Goal: Information Seeking & Learning: Learn about a topic

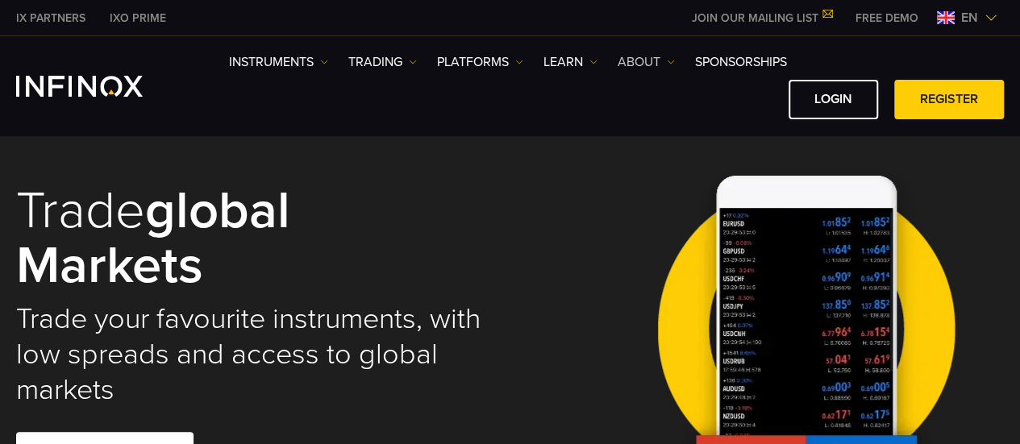
click at [675, 64] on img at bounding box center [671, 62] width 8 height 8
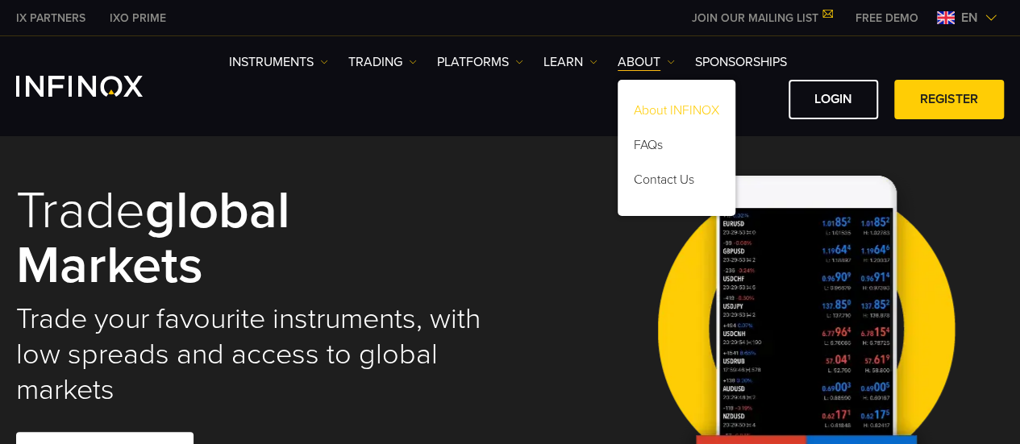
click at [669, 106] on link "About INFINOX" at bounding box center [677, 113] width 118 height 35
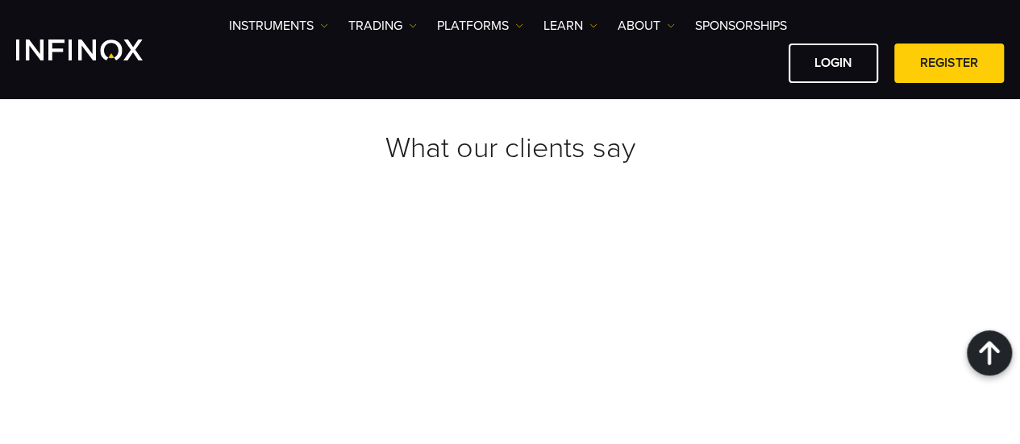
scroll to position [6289, 0]
click at [411, 17] on link "TRADING" at bounding box center [382, 25] width 69 height 19
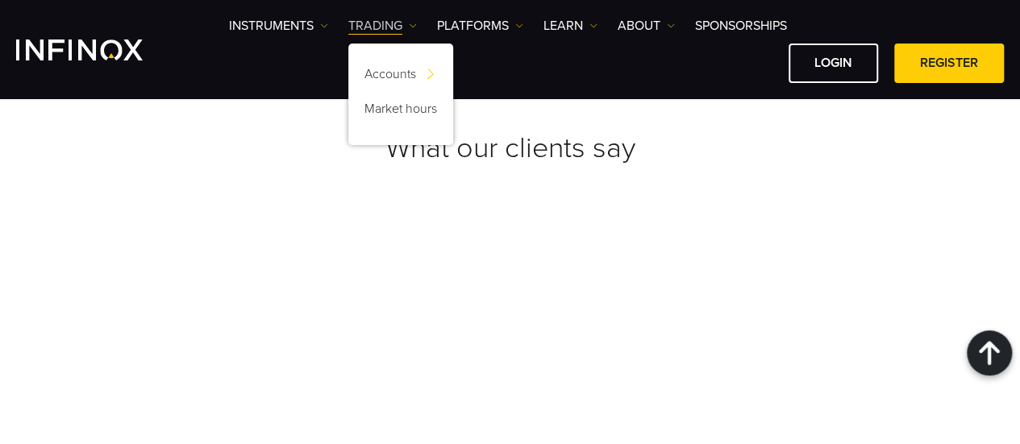
scroll to position [0, 0]
click at [510, 20] on link "PLATFORMS" at bounding box center [480, 25] width 86 height 19
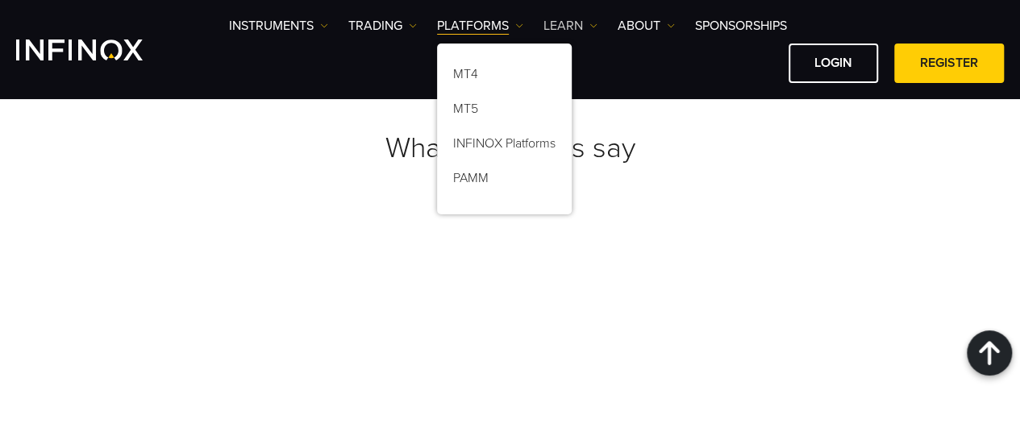
click at [593, 25] on img at bounding box center [593, 26] width 8 height 8
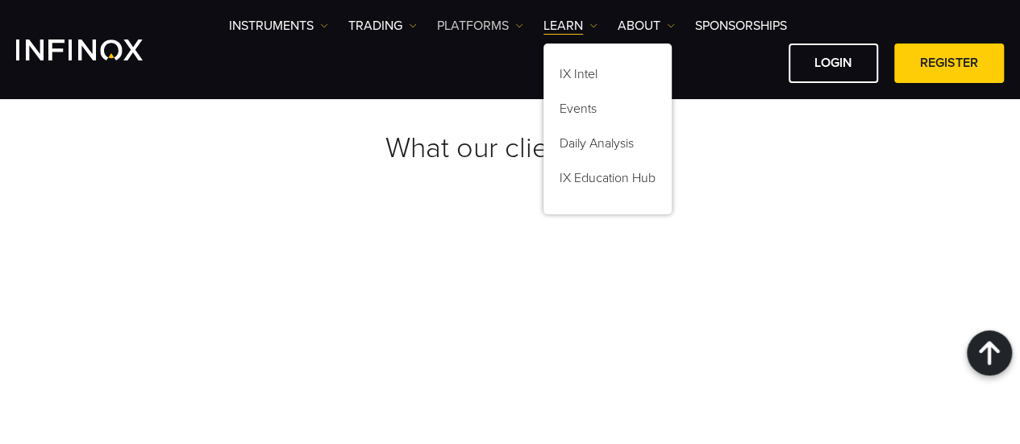
click at [509, 30] on link "PLATFORMS" at bounding box center [480, 25] width 86 height 19
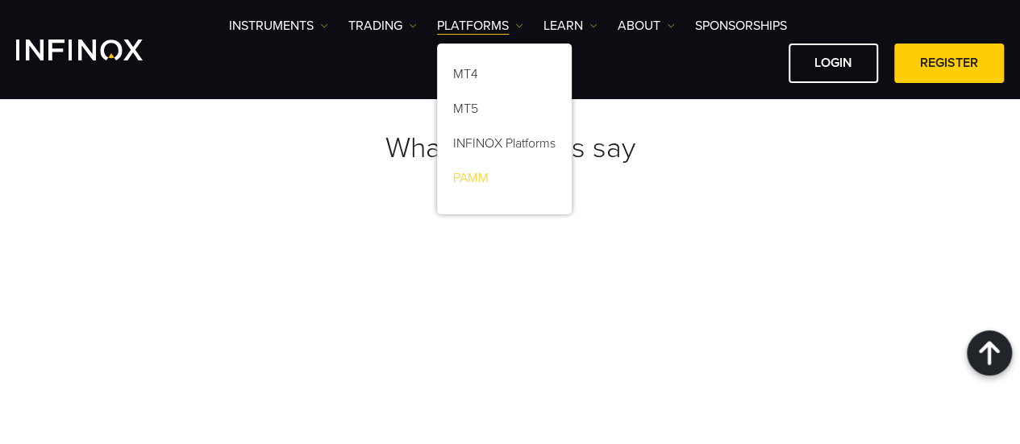
click at [476, 172] on link "PAMM" at bounding box center [504, 181] width 135 height 35
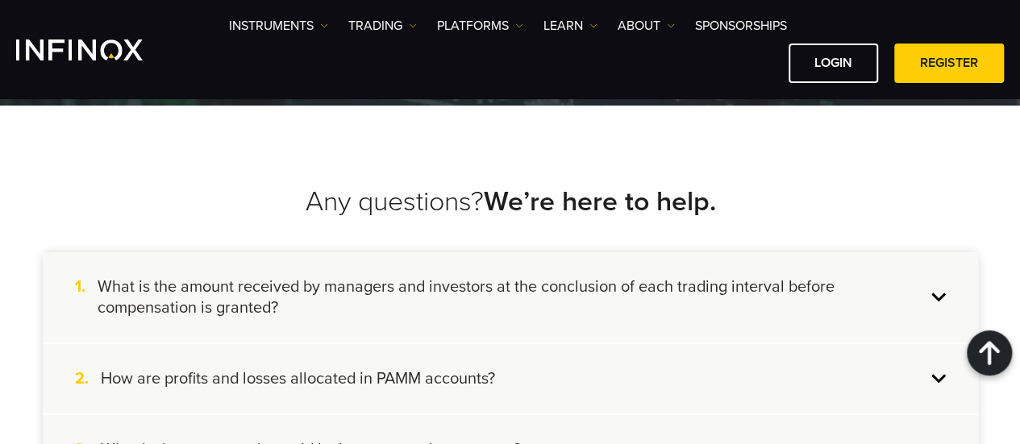
scroll to position [2016, 0]
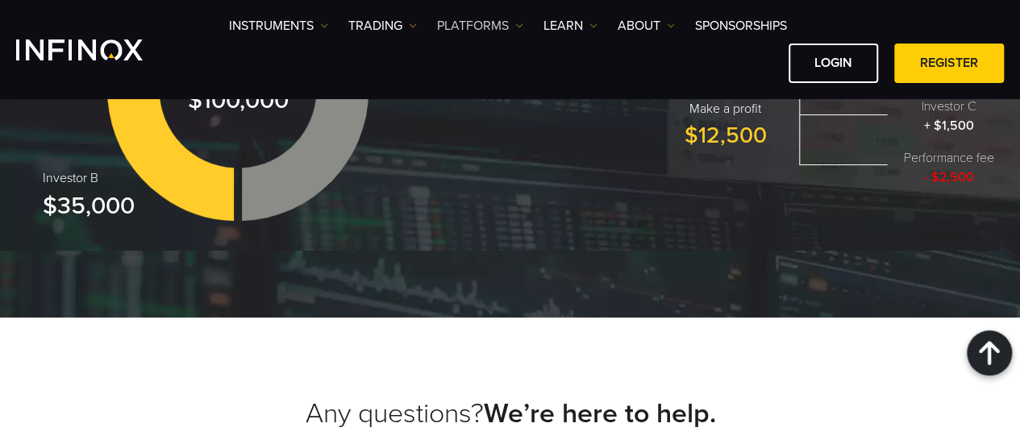
click at [497, 22] on link "PLATFORMS" at bounding box center [480, 25] width 86 height 19
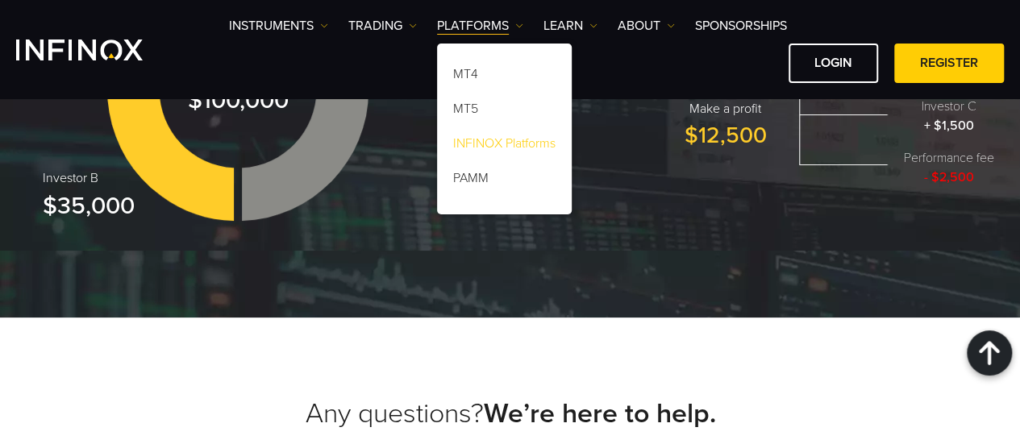
click at [506, 149] on link "INFINOX Platforms" at bounding box center [504, 146] width 135 height 35
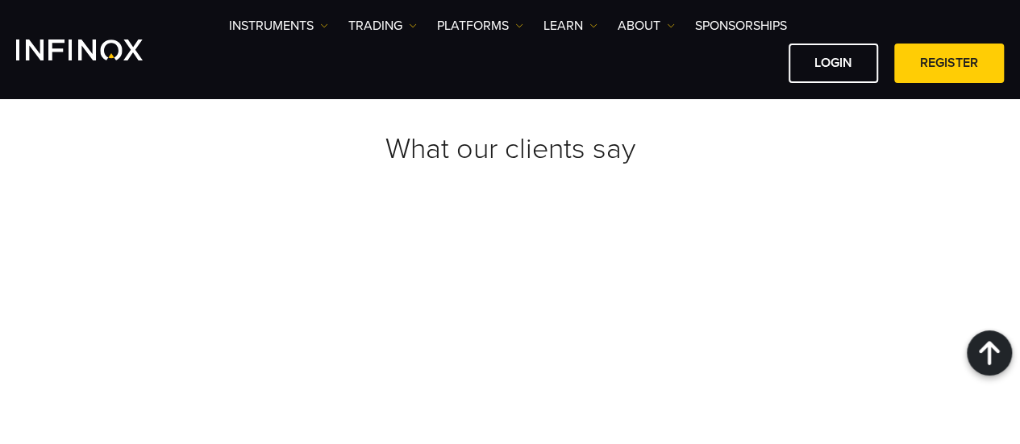
scroll to position [4887, 0]
click at [993, 343] on div at bounding box center [989, 353] width 45 height 45
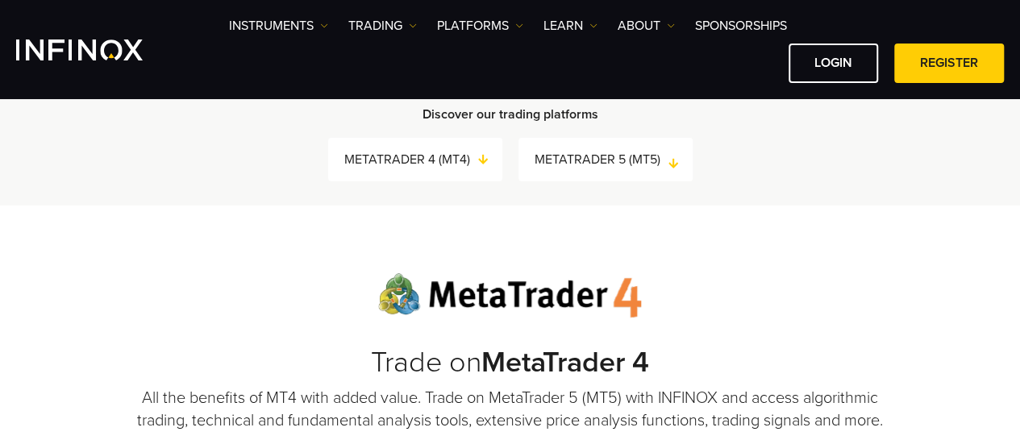
scroll to position [432, 0]
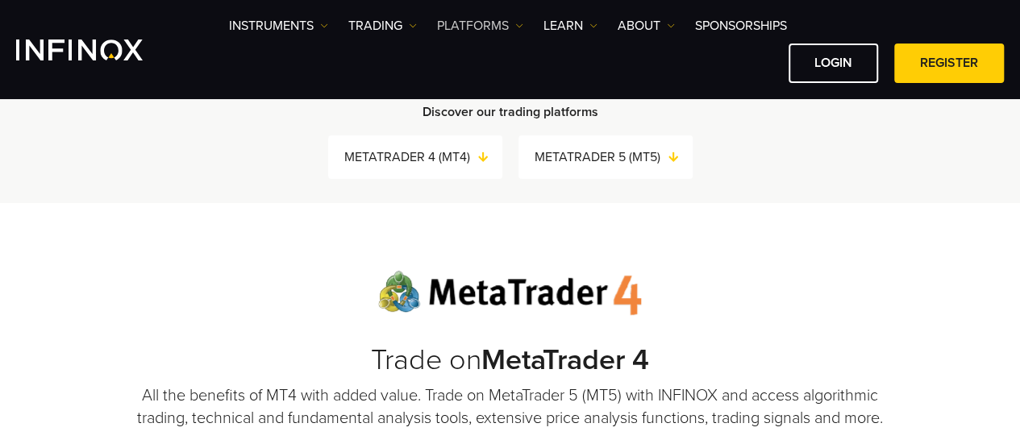
click at [490, 18] on link "PLATFORMS" at bounding box center [480, 25] width 86 height 19
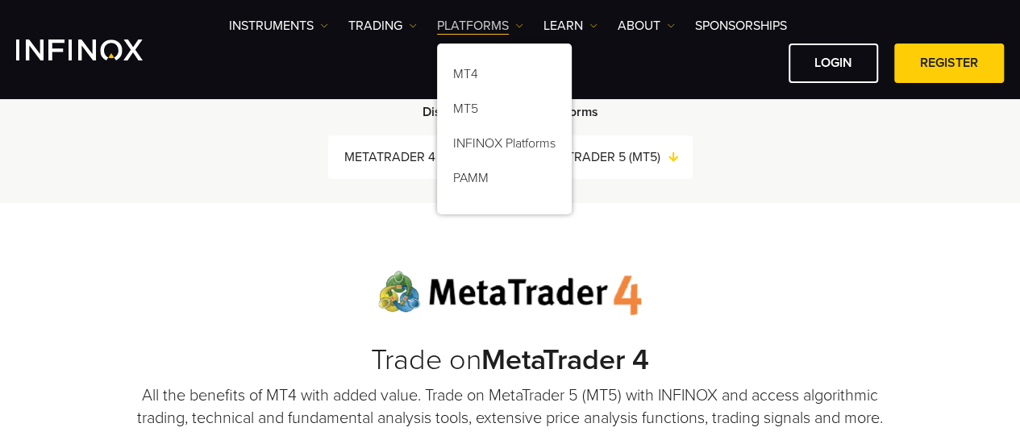
scroll to position [0, 0]
click at [484, 54] on div "MT4 MT5 INFINOX Platforms PAMM" at bounding box center [504, 129] width 135 height 171
click at [543, 139] on link "INFINOX Platforms" at bounding box center [504, 146] width 135 height 35
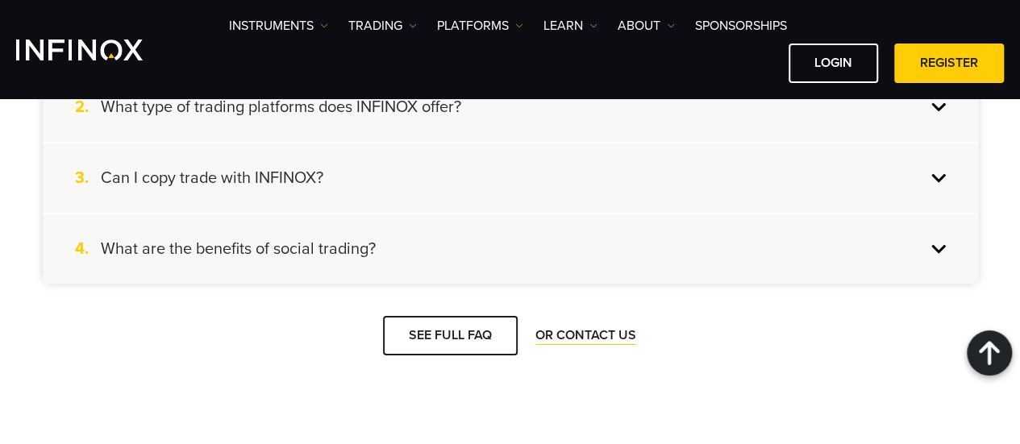
scroll to position [2939, 0]
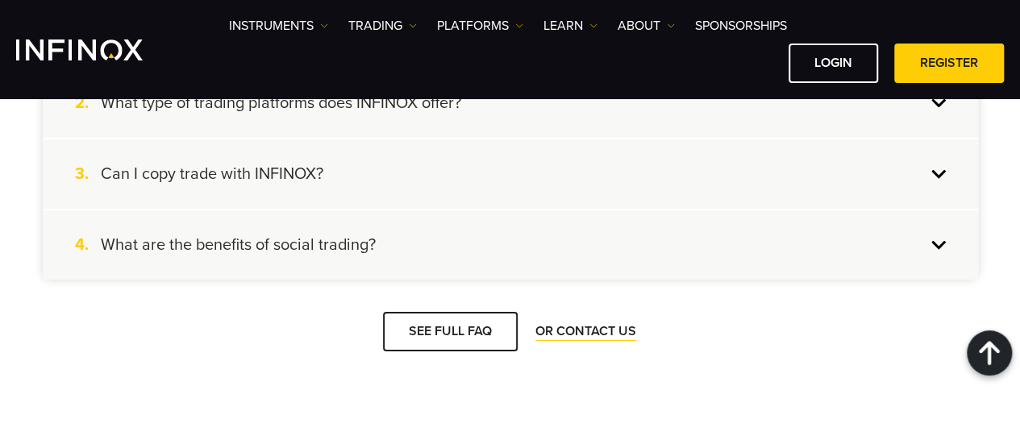
click at [377, 206] on div "3. Can I copy trade with INFINOX?" at bounding box center [510, 173] width 935 height 69
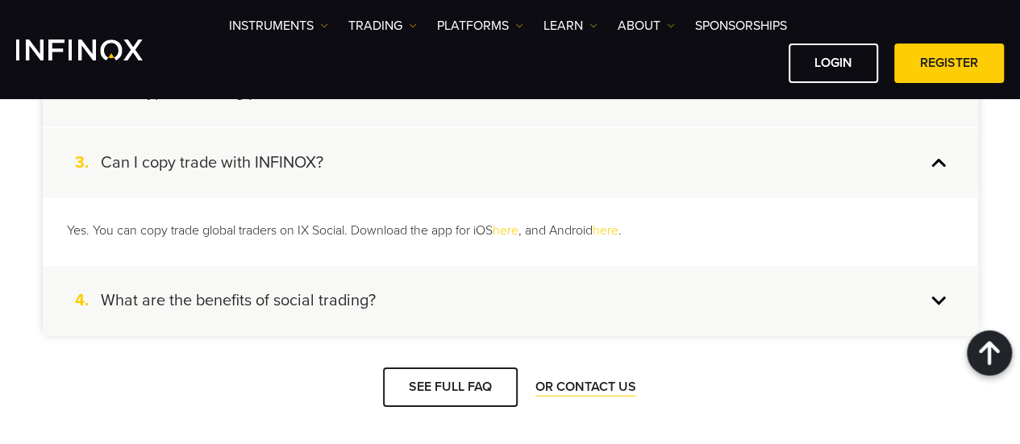
scroll to position [2952, 0]
click at [376, 305] on div "4. What are the benefits of social trading?" at bounding box center [510, 298] width 935 height 69
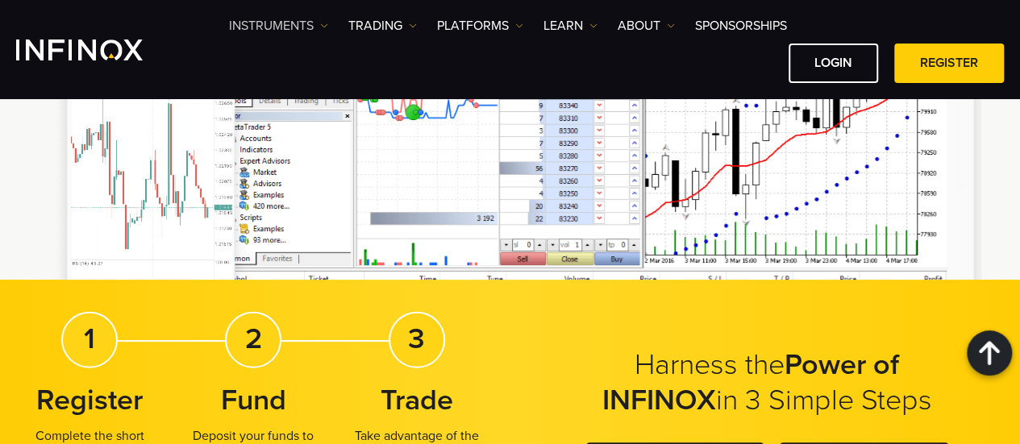
scroll to position [2243, 0]
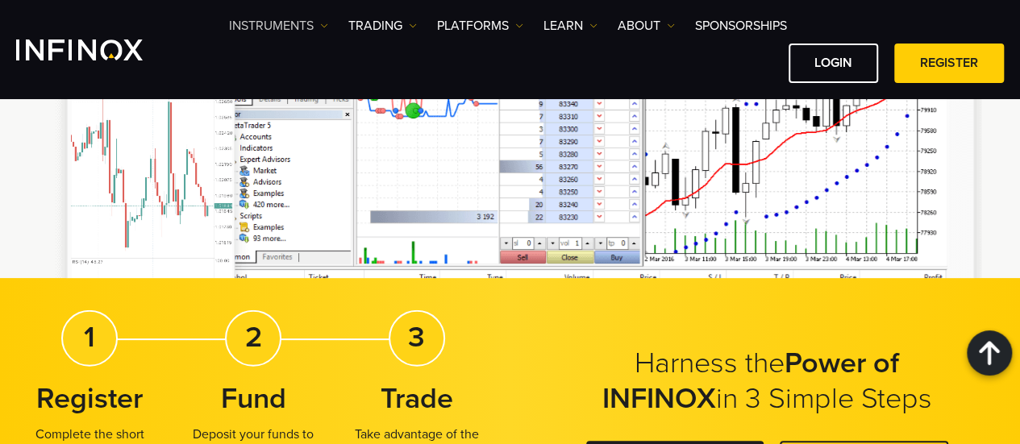
click at [315, 22] on link "Instruments" at bounding box center [278, 25] width 99 height 19
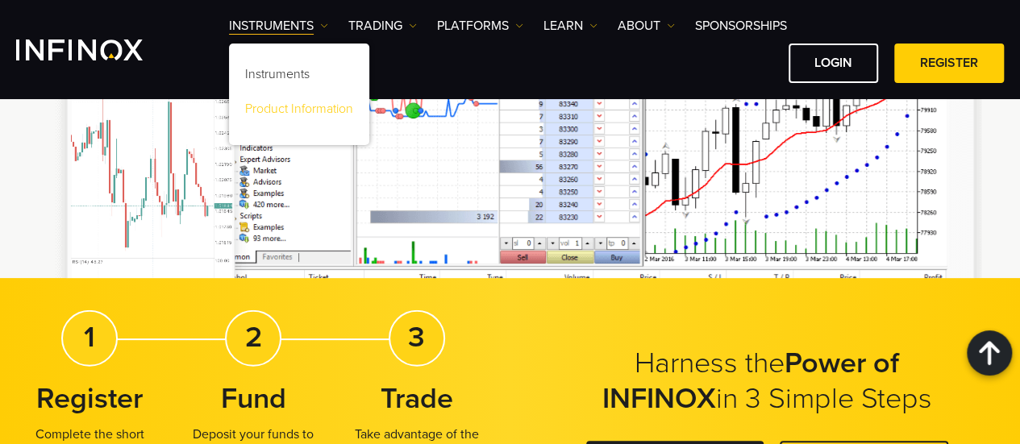
click at [303, 98] on link "Product Information" at bounding box center [299, 111] width 140 height 35
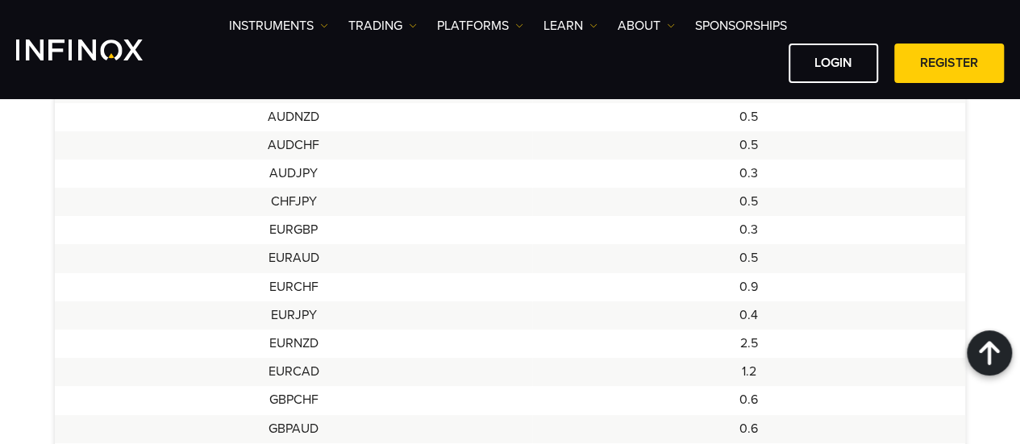
scroll to position [847, 0]
